Goal: Transaction & Acquisition: Purchase product/service

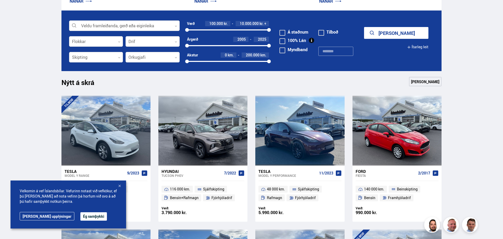
scroll to position [171, 0]
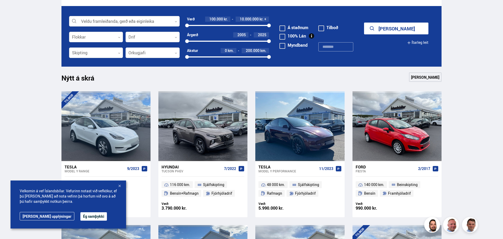
click at [119, 185] on div at bounding box center [119, 186] width 5 height 5
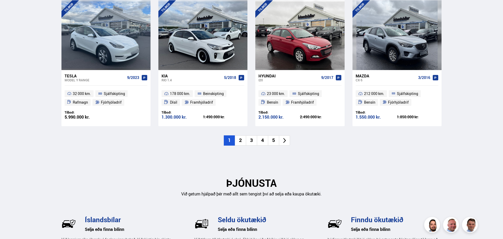
scroll to position [575, 0]
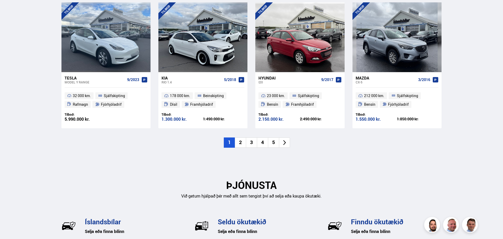
click at [243, 145] on li "2" at bounding box center [240, 143] width 11 height 10
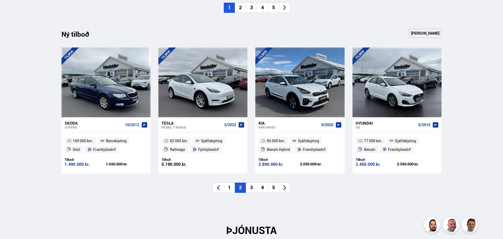
scroll to position [531, 0]
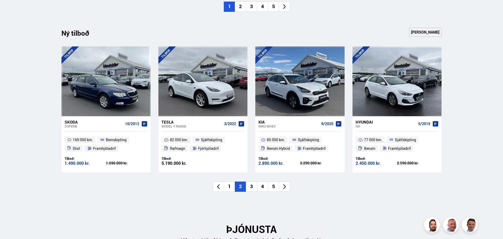
click at [255, 186] on li "3" at bounding box center [251, 187] width 11 height 10
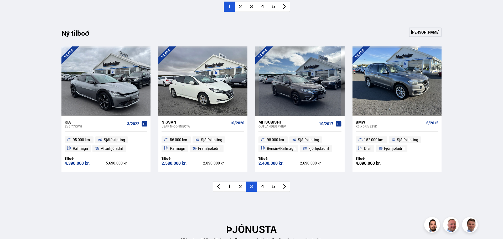
click at [262, 186] on li "4" at bounding box center [262, 187] width 11 height 10
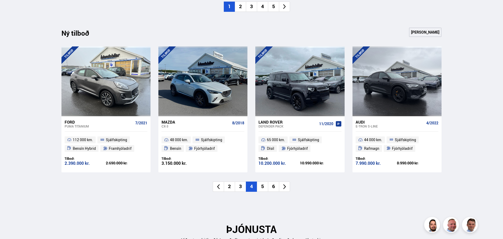
click at [262, 187] on li "5" at bounding box center [262, 187] width 11 height 10
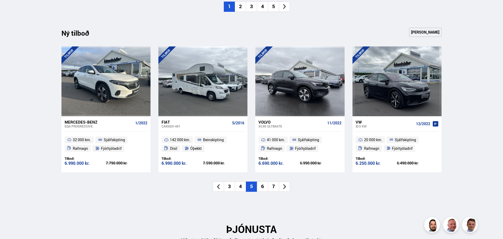
click at [262, 187] on li "6" at bounding box center [262, 187] width 11 height 10
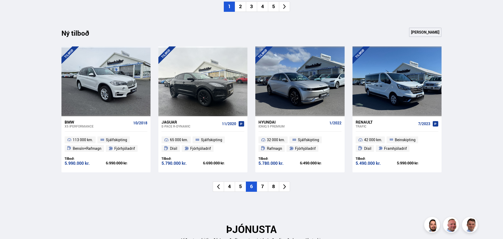
click at [262, 187] on li "7" at bounding box center [262, 187] width 11 height 10
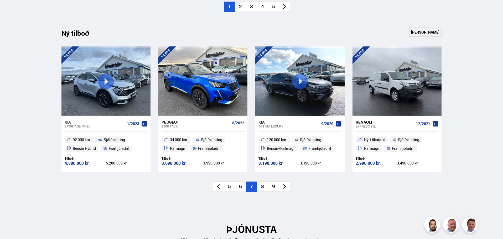
click at [262, 187] on li "8" at bounding box center [262, 187] width 11 height 10
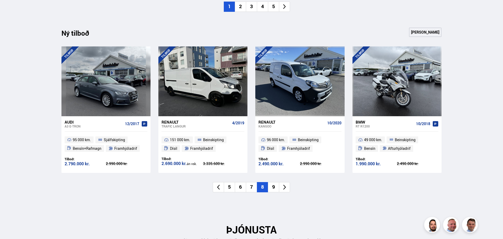
drag, startPoint x: 275, startPoint y: 185, endPoint x: 273, endPoint y: 190, distance: 6.0
click at [273, 190] on li "9" at bounding box center [273, 187] width 11 height 10
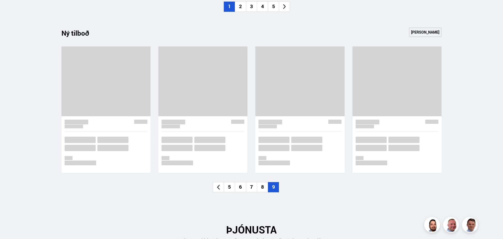
click at [273, 190] on li "9" at bounding box center [273, 187] width 11 height 10
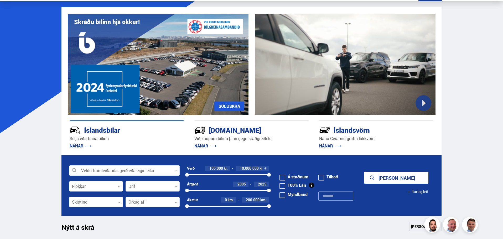
scroll to position [39, 0]
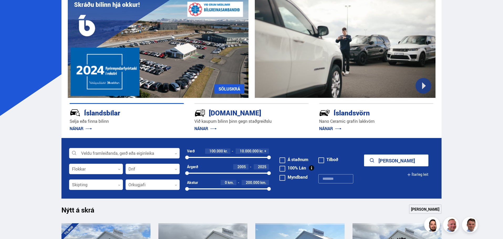
click at [176, 153] on icon at bounding box center [176, 154] width 2 height 2
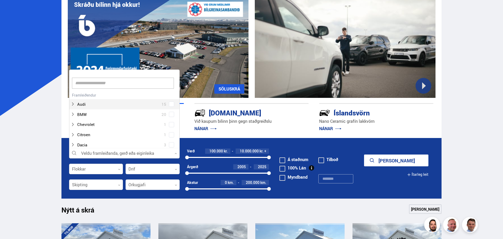
scroll to position [78, 109]
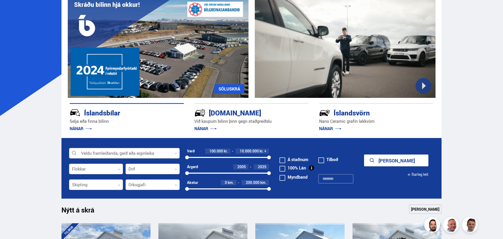
click at [176, 153] on icon at bounding box center [176, 154] width 2 height 2
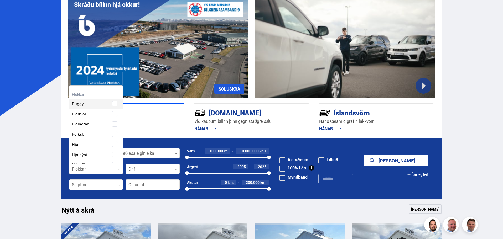
click at [121, 169] on div at bounding box center [96, 169] width 54 height 11
drag, startPoint x: 123, startPoint y: 111, endPoint x: 121, endPoint y: 120, distance: 9.6
click at [121, 120] on div "Hreinsa valið Buggy Fjórhjól Fjölnotabíll Fólksbíll Hjól Hjólhýsi Húsbíll [PERS…" at bounding box center [96, 124] width 54 height 79
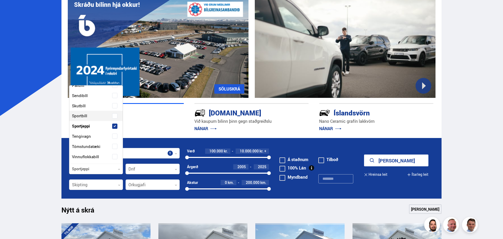
click at [113, 118] on div "Buggy Fjórhjól Fjölnotabíll Fólksbíll Hjól Hjólhýsi Húsbíll Jeppi Pallbíll Send…" at bounding box center [96, 86] width 54 height 191
drag, startPoint x: 123, startPoint y: 143, endPoint x: 120, endPoint y: 164, distance: 20.4
click at [120, 164] on div "Hreinsa valið Buggy Fjórhjól Fjölnotabíll Fólksbíll Hjól Hjólhýsi Húsbíll [PERS…" at bounding box center [96, 124] width 54 height 79
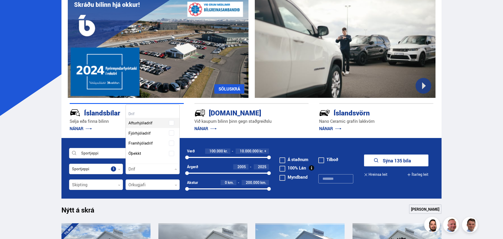
click at [176, 168] on icon at bounding box center [176, 169] width 2 height 2
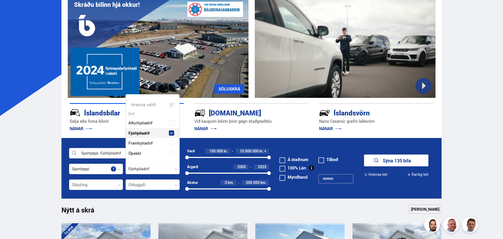
scroll to position [69, 53]
click at [171, 131] on span at bounding box center [171, 132] width 5 height 5
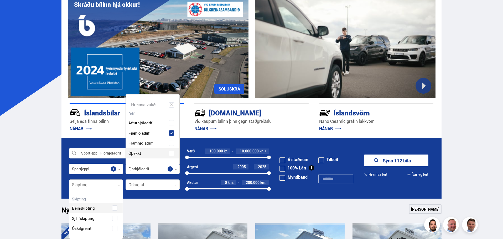
click at [119, 183] on div at bounding box center [96, 185] width 54 height 11
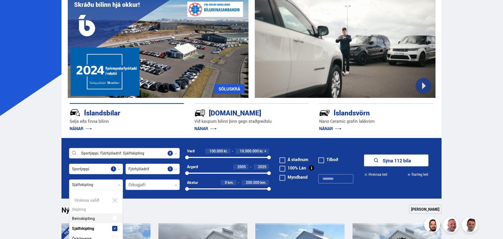
click at [115, 219] on div "Beinskipting Sjálfskipting Óskilgreint" at bounding box center [96, 225] width 54 height 38
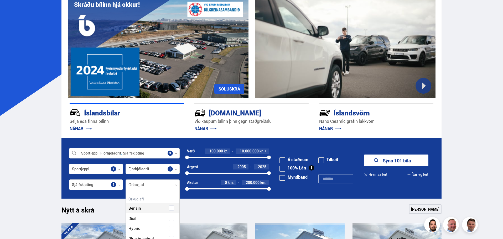
click at [175, 184] on div at bounding box center [152, 185] width 54 height 11
click at [175, 208] on div "Bensín" at bounding box center [153, 204] width 54 height 18
click at [170, 229] on span at bounding box center [171, 229] width 2 height 2
click at [276, 212] on div "Nýtt á skrá Sjá meira" at bounding box center [251, 210] width 380 height 13
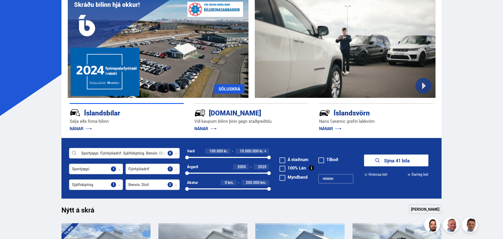
click at [406, 163] on button "Sýna 41 bíla" at bounding box center [396, 161] width 64 height 12
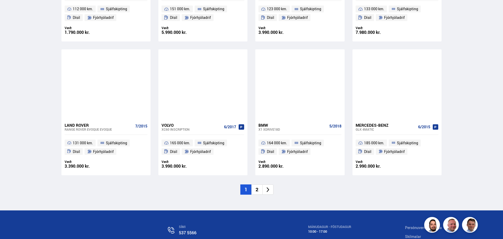
scroll to position [746, 0]
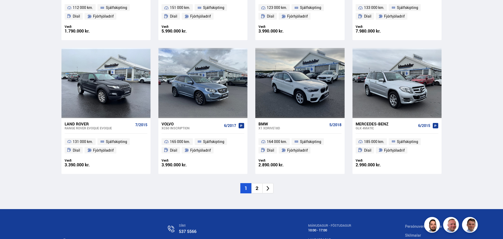
click at [258, 188] on li "2" at bounding box center [256, 188] width 11 height 10
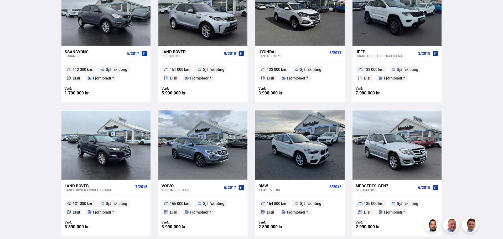
scroll to position [576, 0]
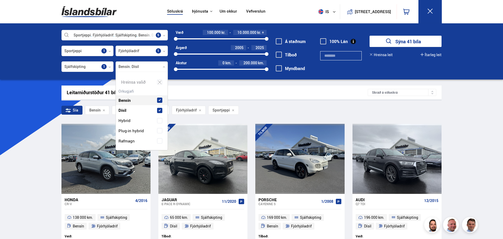
click at [165, 66] on div at bounding box center [142, 67] width 52 height 11
click at [159, 120] on span at bounding box center [160, 121] width 2 height 2
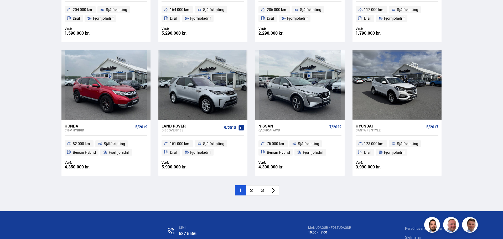
scroll to position [746, 0]
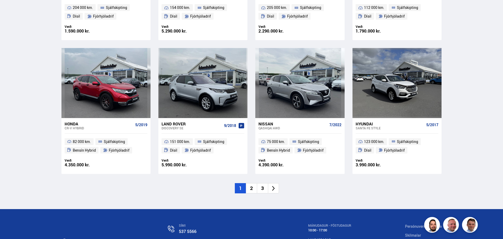
click at [262, 187] on li "3" at bounding box center [262, 188] width 11 height 10
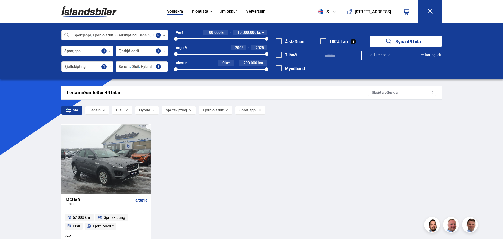
scroll to position [137, 0]
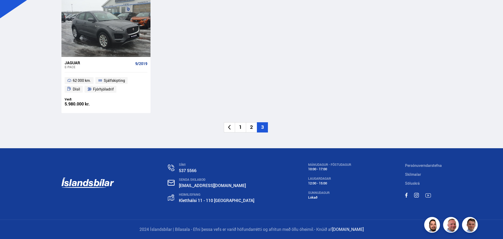
click at [253, 127] on li "2" at bounding box center [251, 127] width 11 height 10
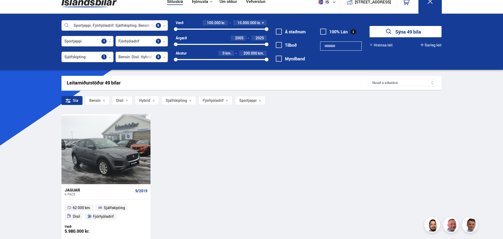
scroll to position [0, 0]
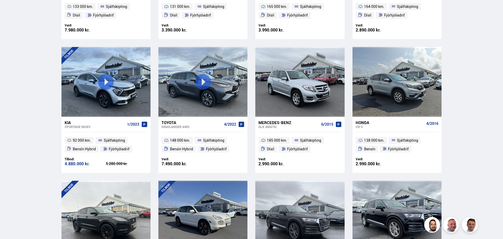
scroll to position [210, 0]
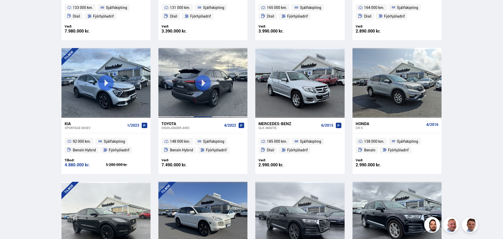
click at [199, 81] on div at bounding box center [203, 83] width 18 height 70
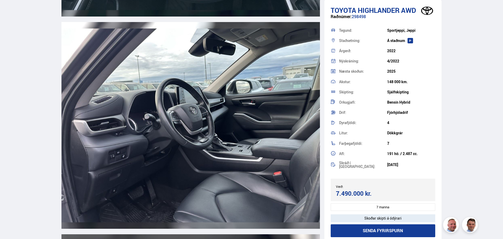
scroll to position [2919, 0]
